Goal: Check status: Check status

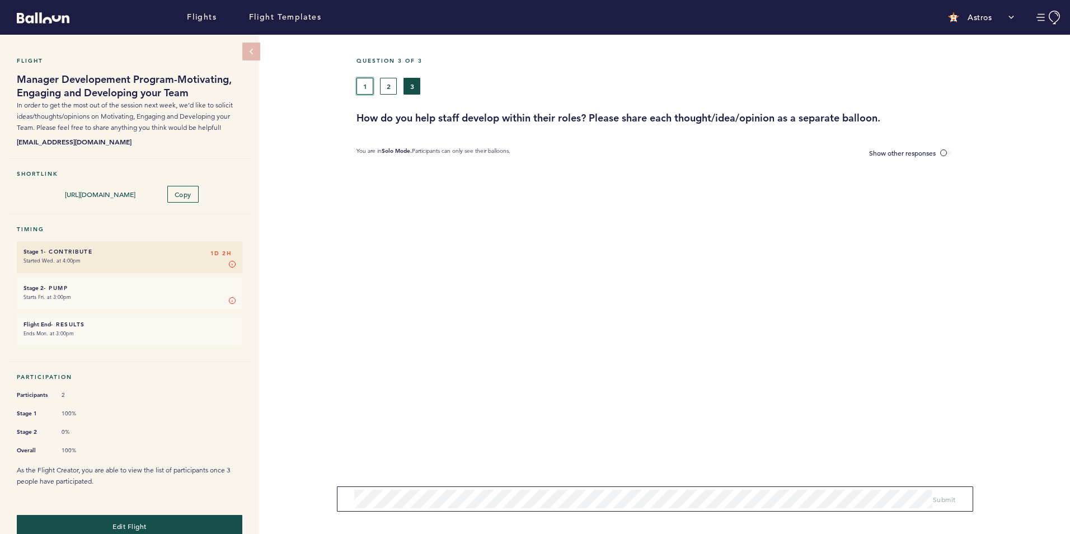
click at [361, 83] on button "1" at bounding box center [364, 86] width 17 height 17
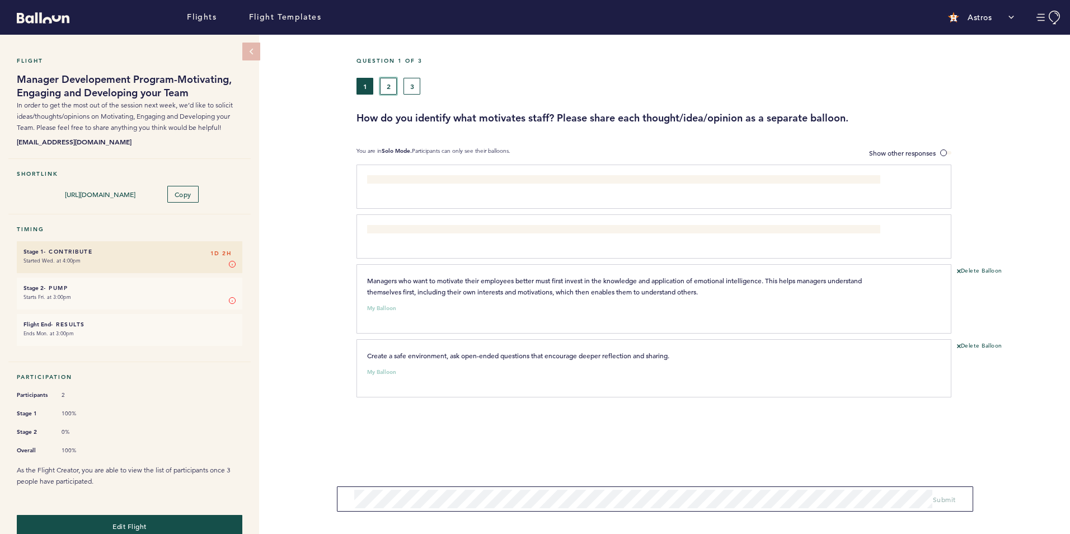
click at [383, 83] on button "2" at bounding box center [388, 86] width 17 height 17
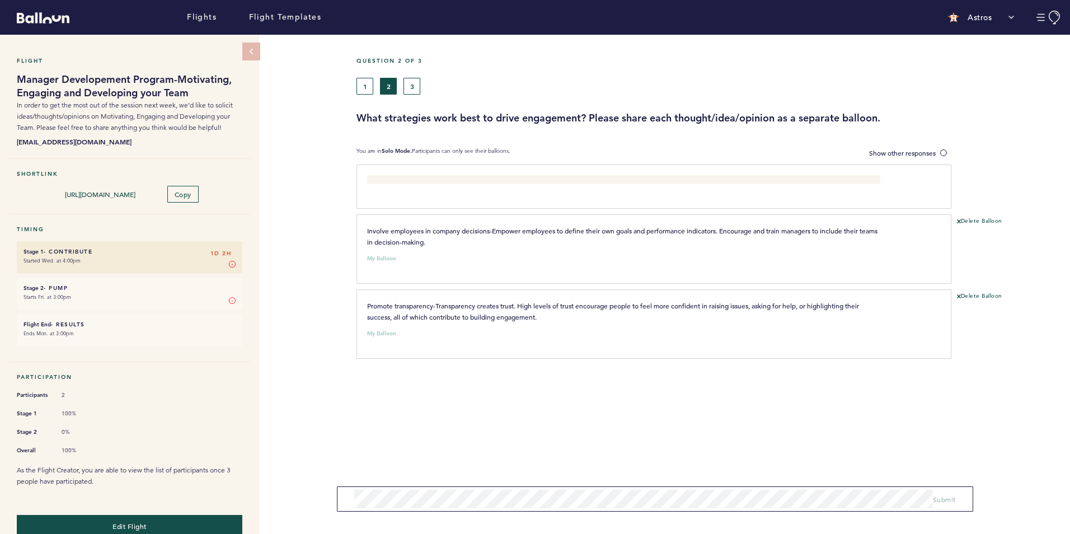
click at [624, 85] on div "1 2 3" at bounding box center [618, 86] width 524 height 17
click at [285, 248] on div "Flight Manager Developement Program-Motivating, Engaging and Developing your Te…" at bounding box center [535, 284] width 1070 height 499
click at [322, 240] on div "Flight Manager Developement Program-Motivating, Engaging and Developing your Te…" at bounding box center [535, 284] width 1070 height 499
click at [632, 73] on div "Question 2 of 3" at bounding box center [709, 67] width 722 height 21
